Goal: Transaction & Acquisition: Download file/media

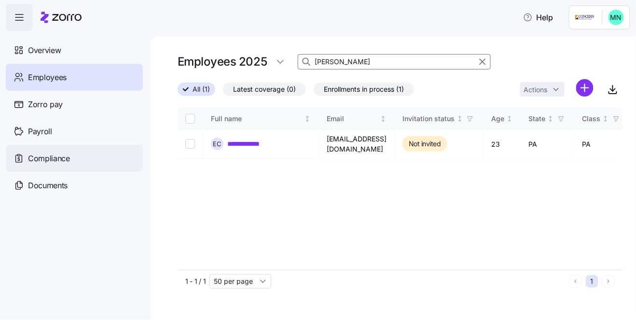
click at [41, 162] on span "Compliance" at bounding box center [49, 159] width 42 height 12
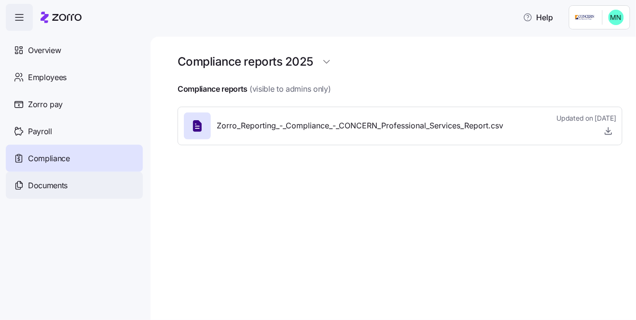
click at [40, 191] on span "Documents" at bounding box center [48, 186] width 40 height 12
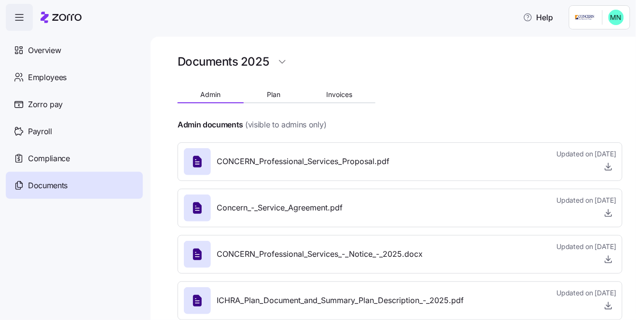
scroll to position [65, 0]
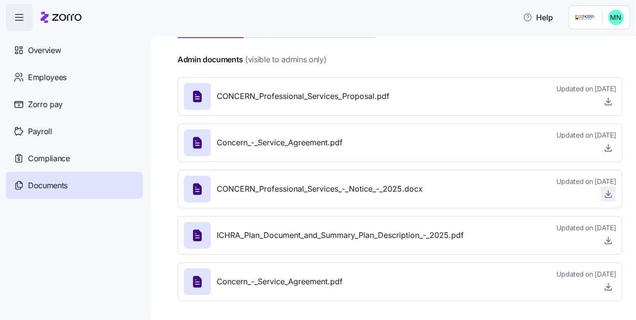
click at [604, 192] on icon "button" at bounding box center [609, 194] width 10 height 10
